Goal: Information Seeking & Learning: Learn about a topic

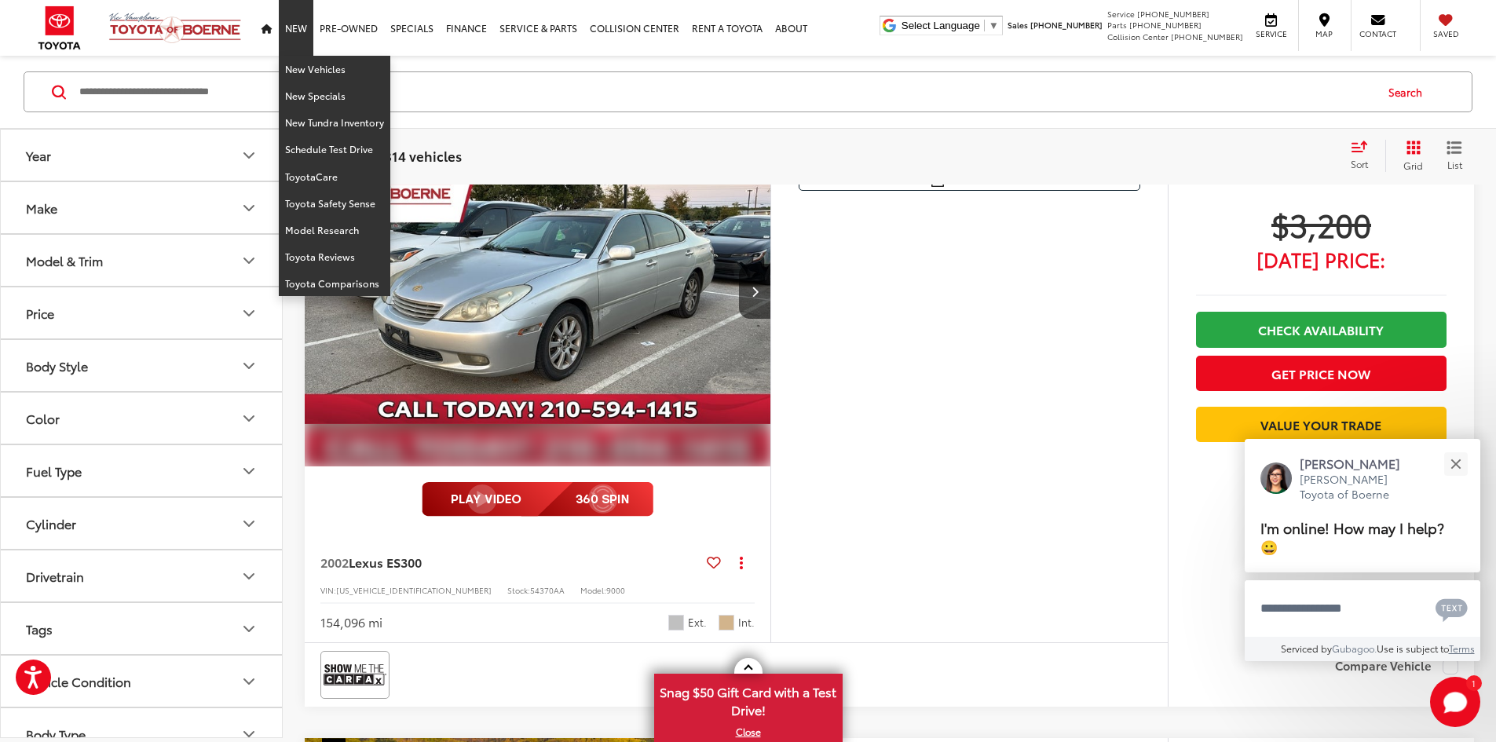
scroll to position [5183, 0]
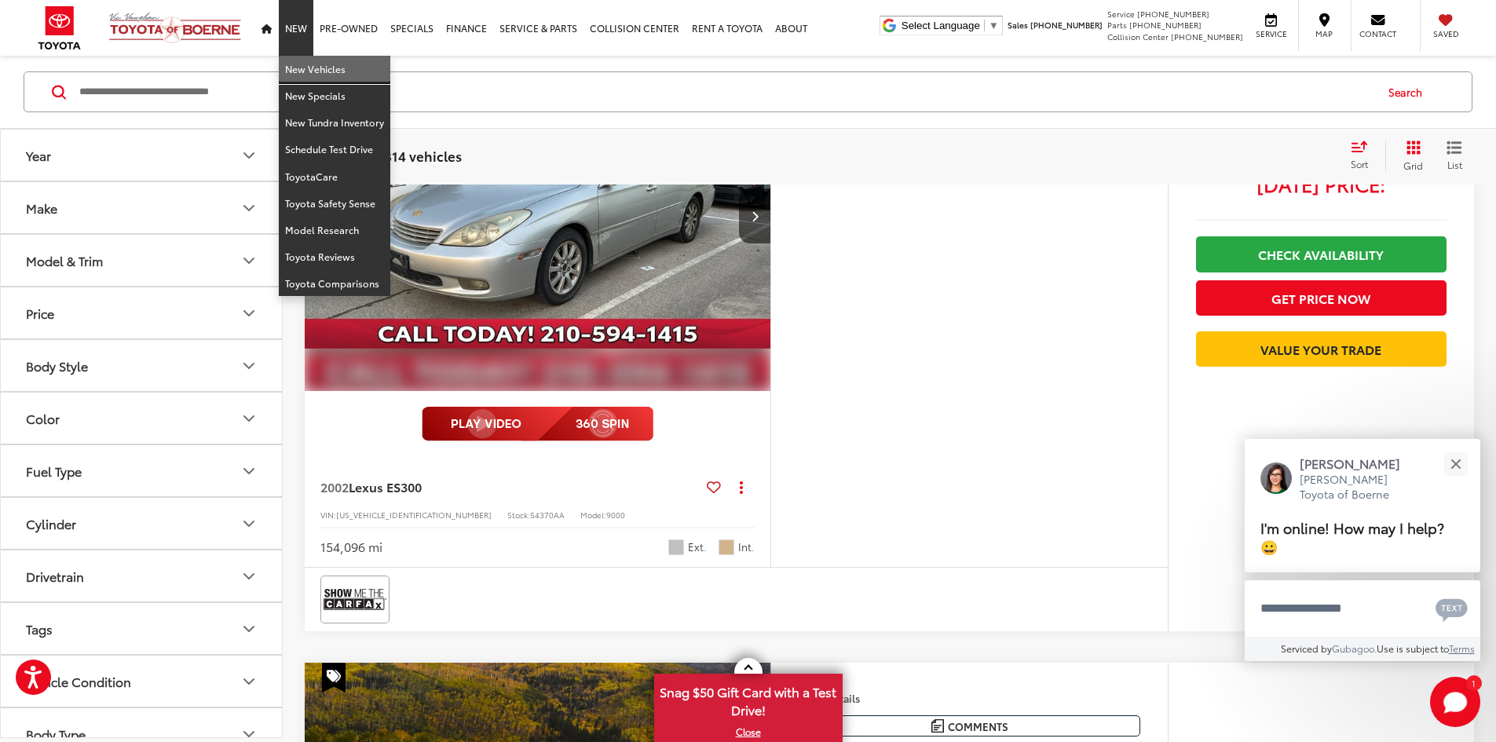
click at [308, 69] on link "New Vehicles" at bounding box center [334, 69] width 111 height 27
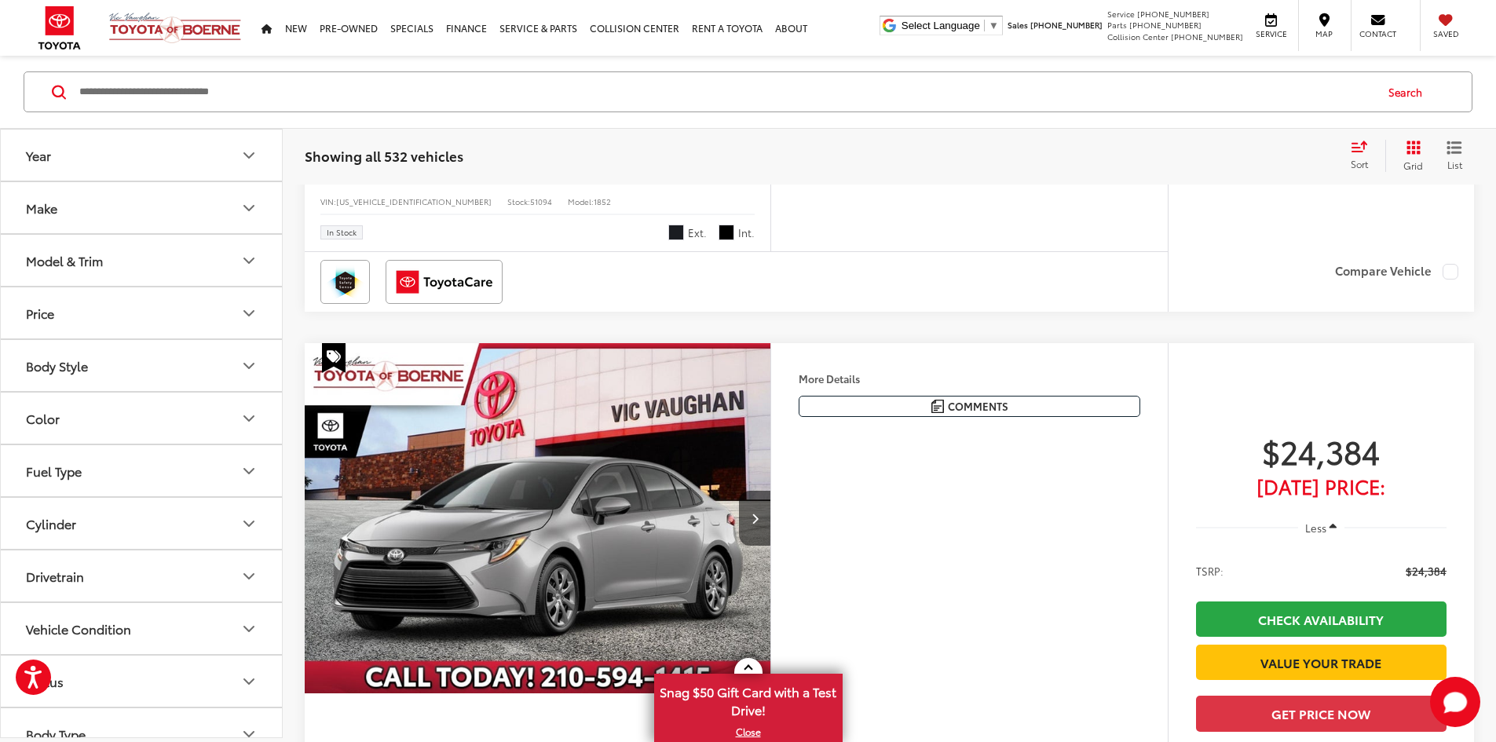
scroll to position [1570, 0]
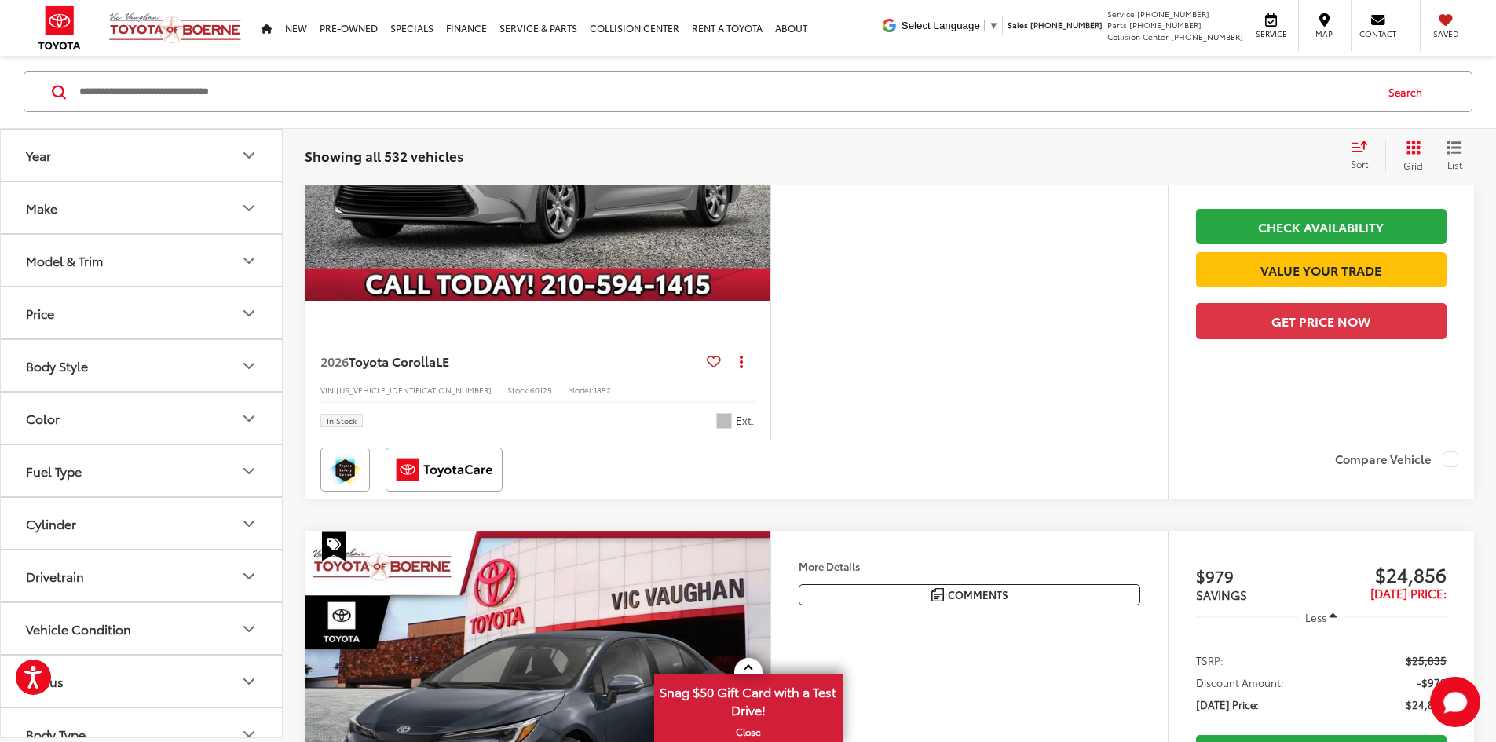
click at [574, 302] on img "2026 Toyota Corolla LE 0" at bounding box center [538, 126] width 468 height 351
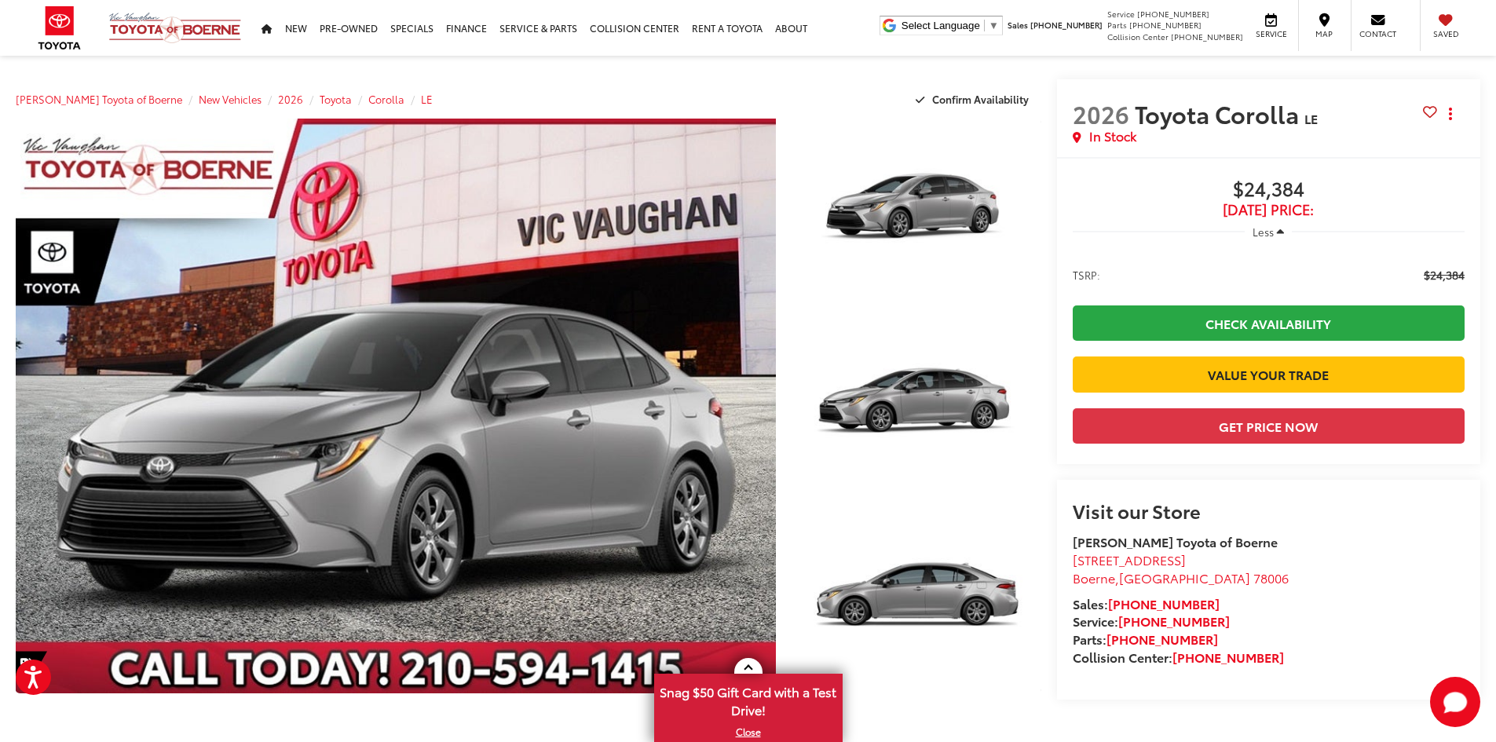
scroll to position [393, 0]
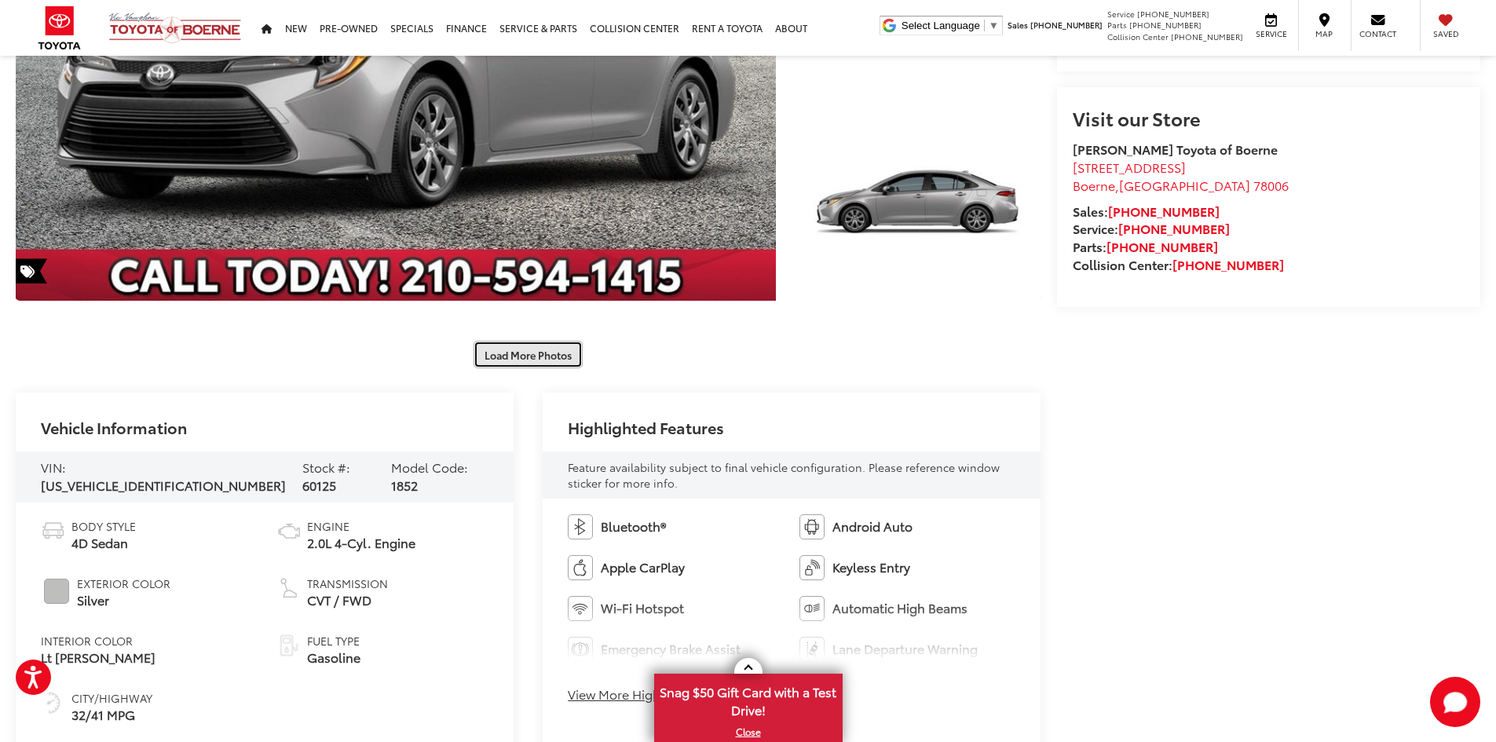
click at [517, 364] on button "Load More Photos" at bounding box center [527, 354] width 109 height 27
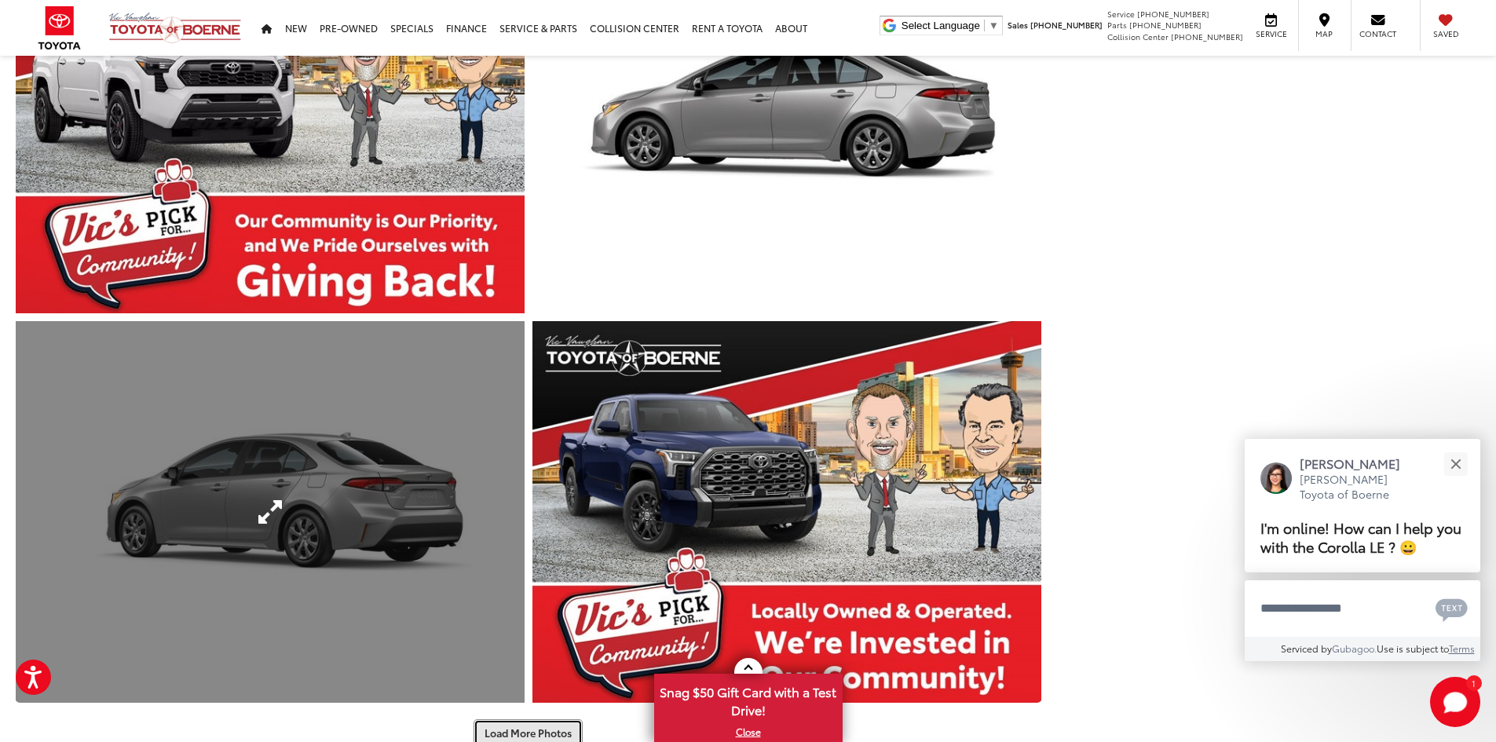
scroll to position [1178, 0]
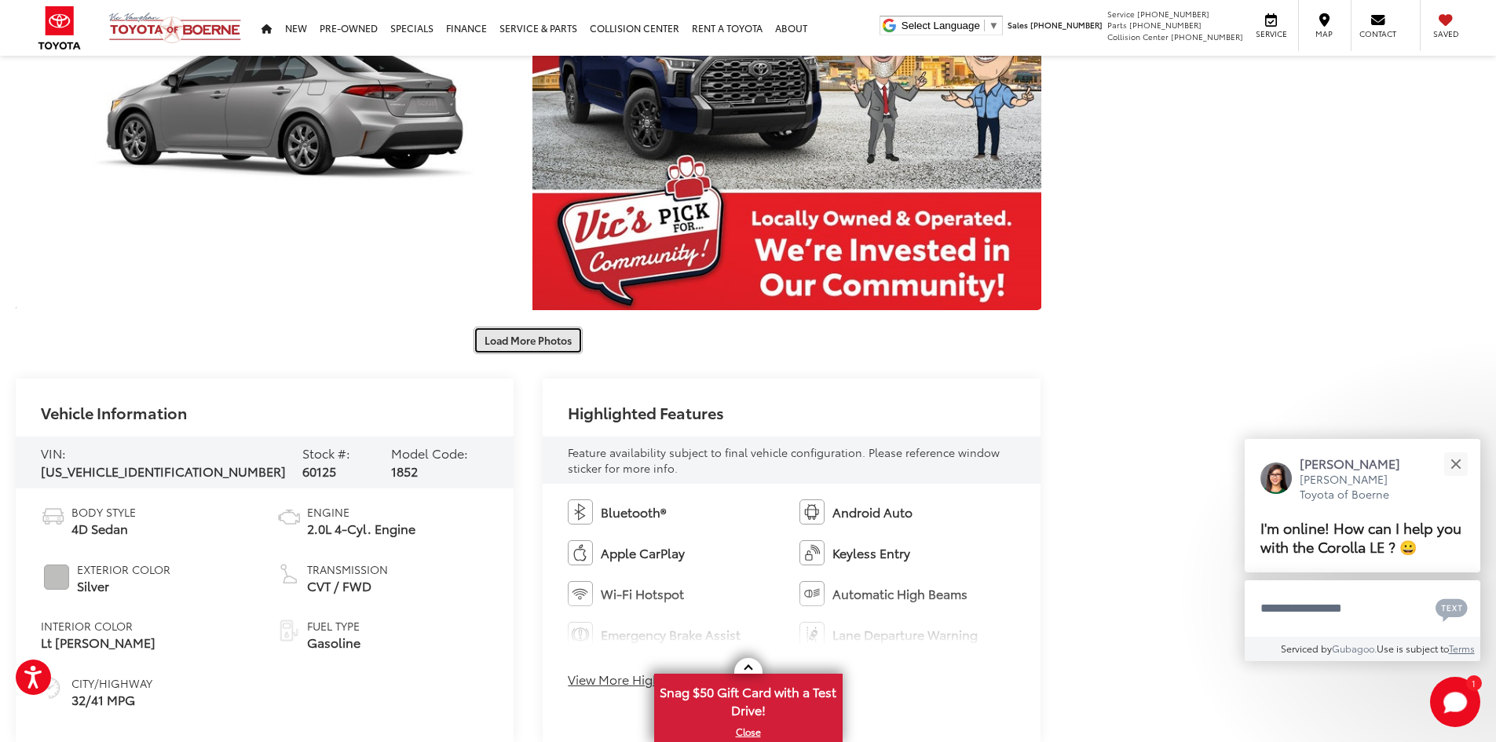
click at [525, 343] on button "Load More Photos" at bounding box center [527, 340] width 109 height 27
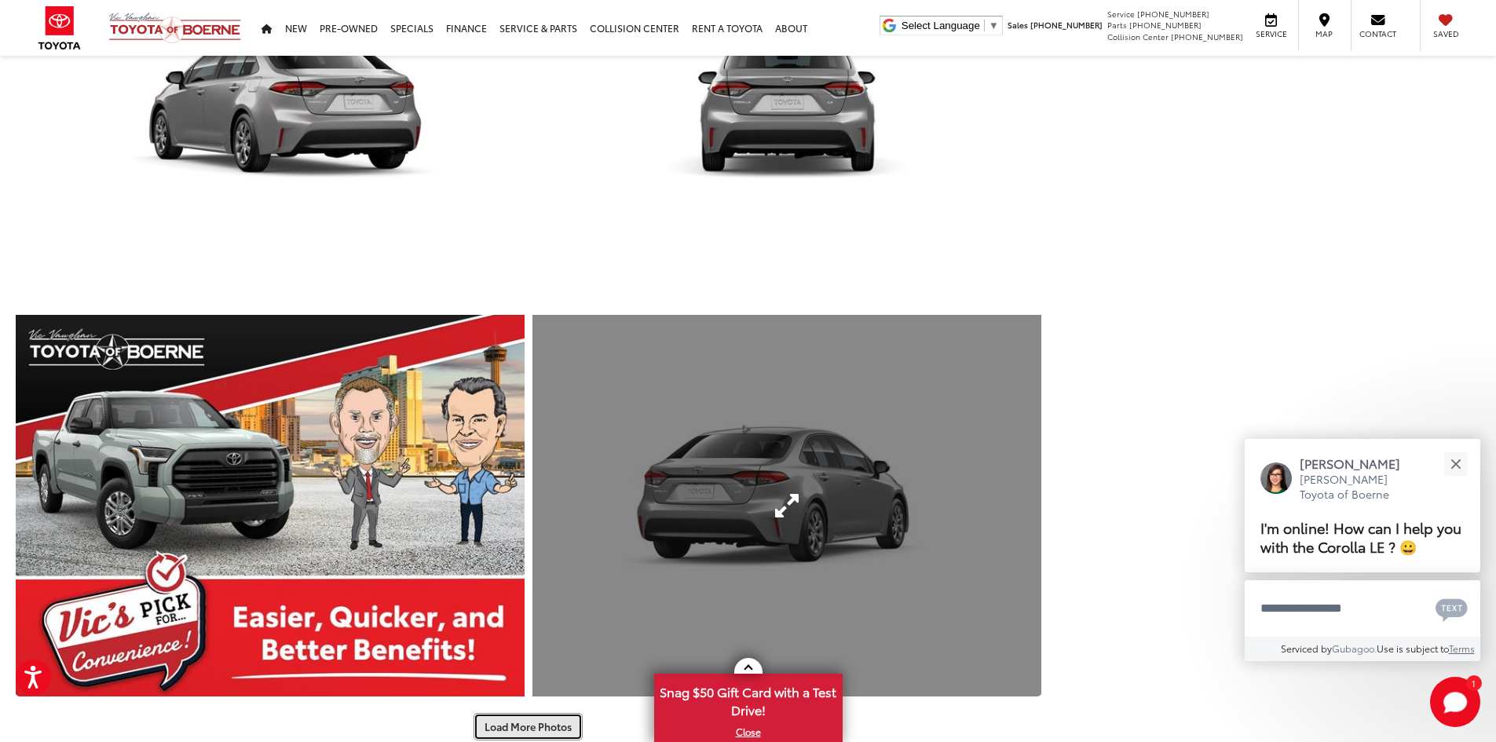
scroll to position [1963, 0]
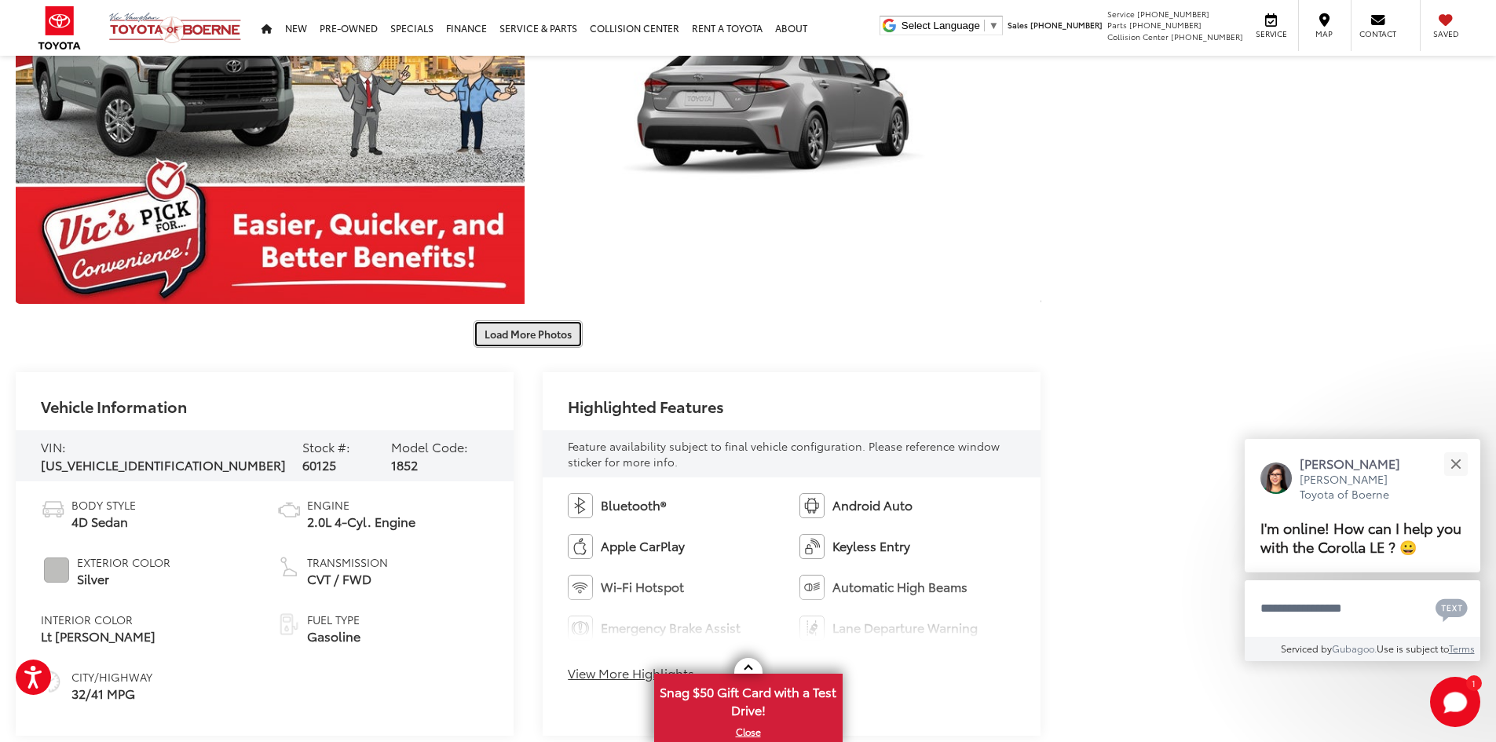
click at [539, 344] on button "Load More Photos" at bounding box center [527, 333] width 109 height 27
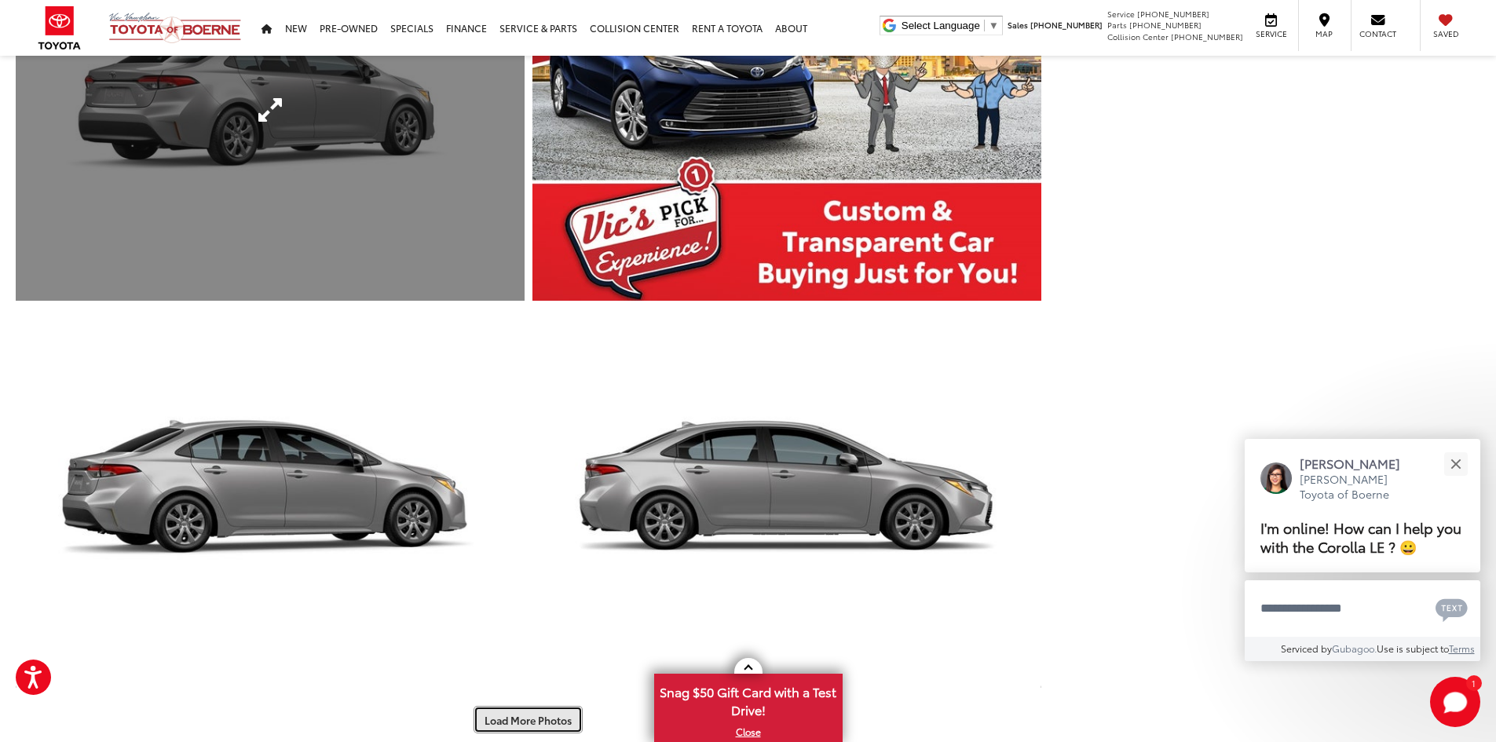
scroll to position [2748, 0]
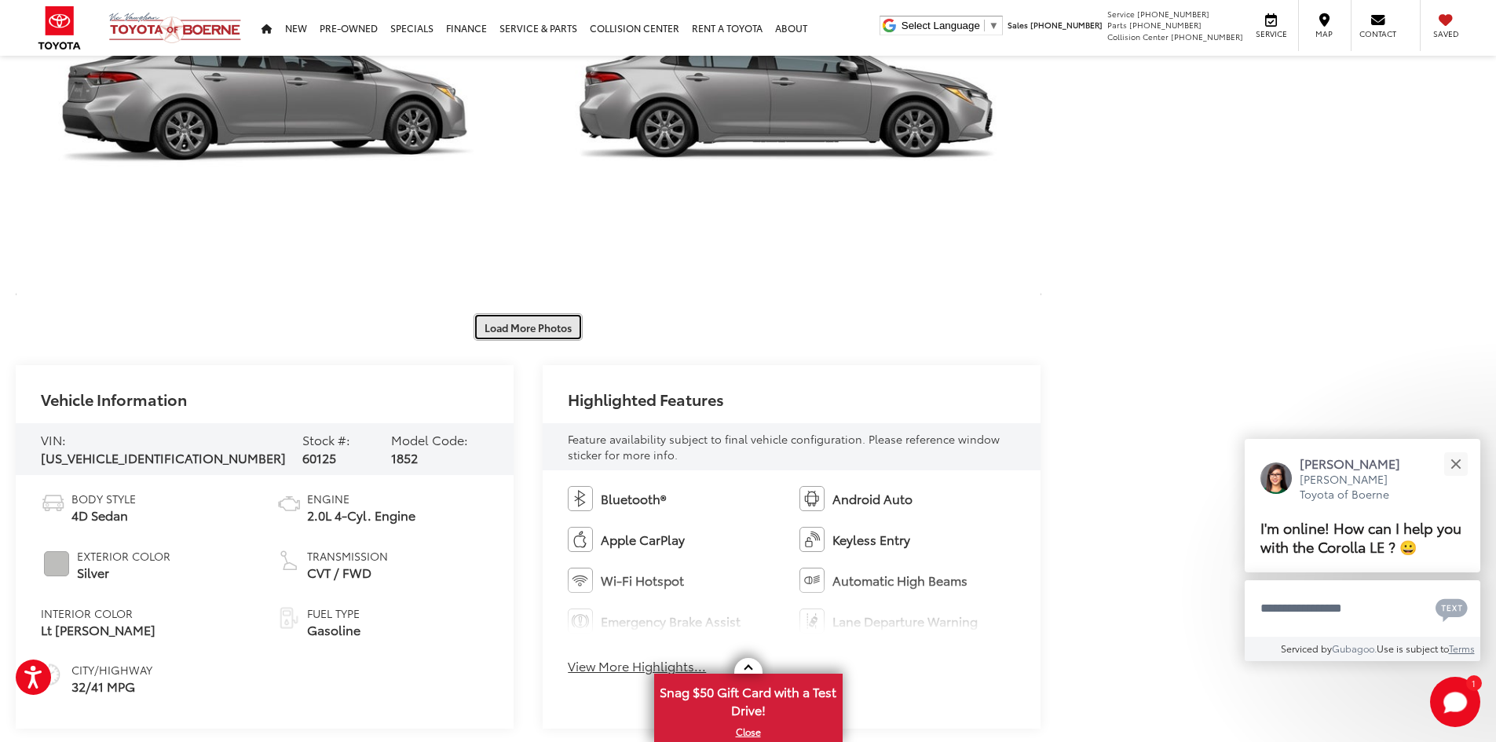
click at [539, 341] on button "Load More Photos" at bounding box center [527, 326] width 109 height 27
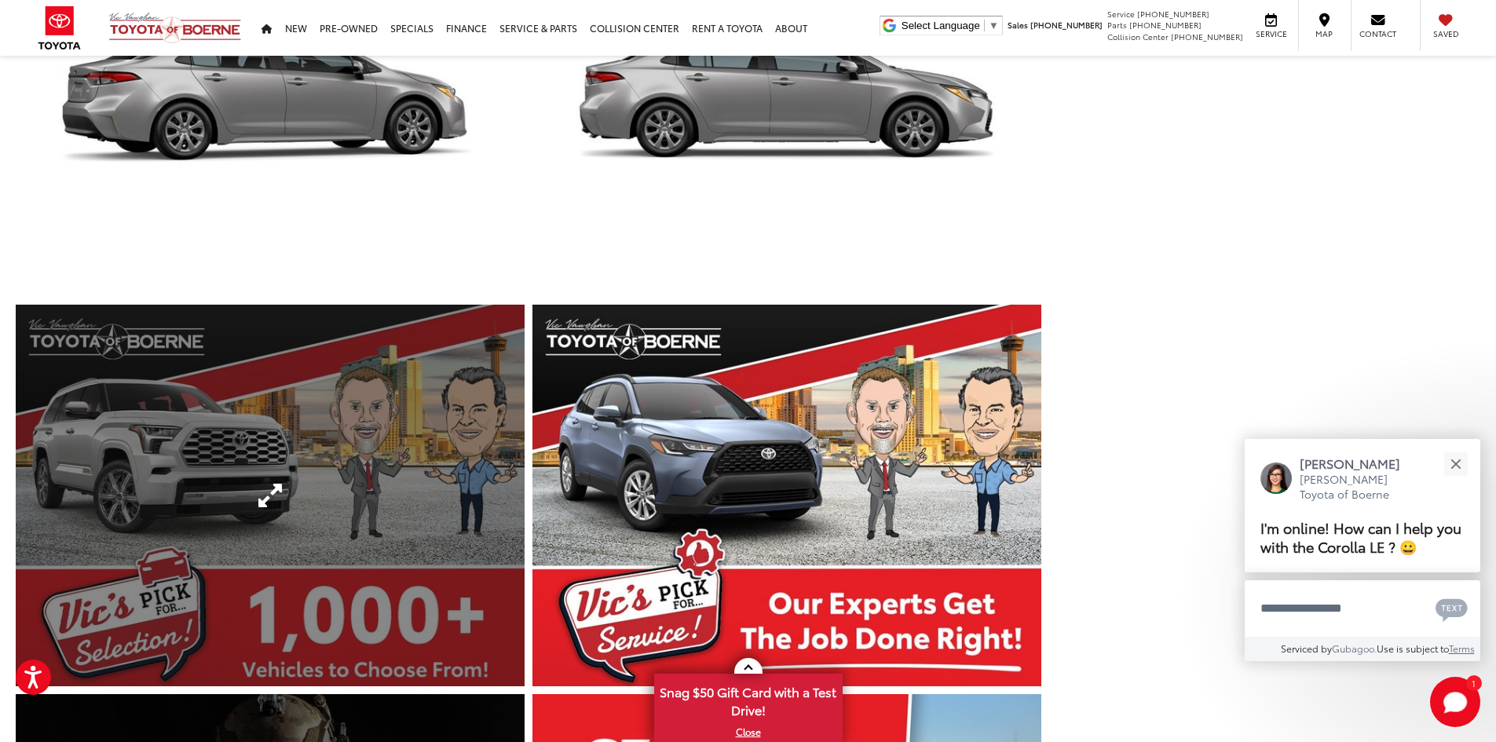
scroll to position [3141, 0]
